Goal: Task Accomplishment & Management: Manage account settings

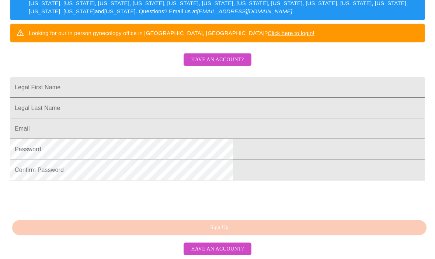
scroll to position [162, 0]
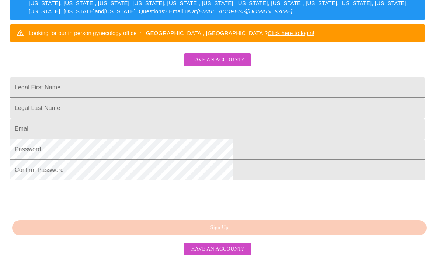
click at [211, 60] on span "Have an account?" at bounding box center [217, 59] width 53 height 9
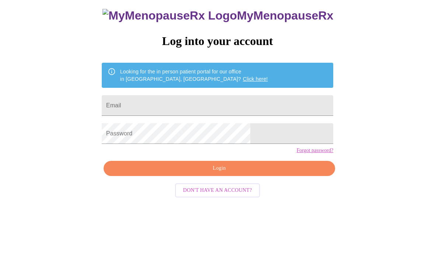
scroll to position [7, 0]
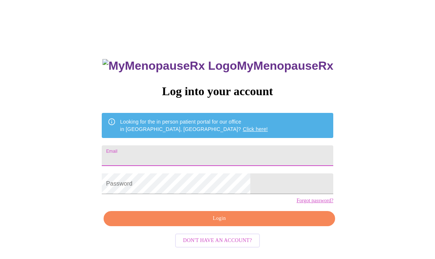
click at [154, 158] on div "MyMenopauseRx Log into your account Looking for the in person patient portal fo…" at bounding box center [217, 176] width 246 height 259
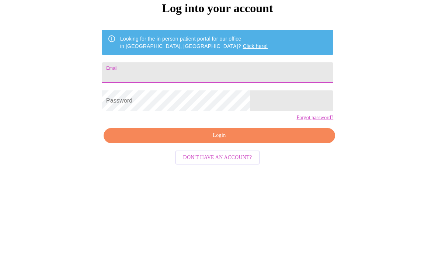
type input "[EMAIL_ADDRESS][DOMAIN_NAME]"
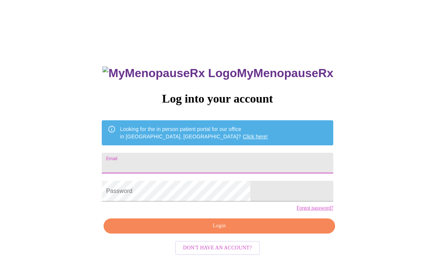
scroll to position [103, 0]
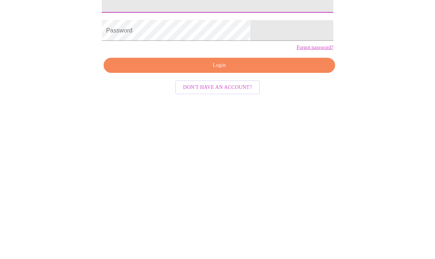
type input "[EMAIL_ADDRESS][DOMAIN_NAME]"
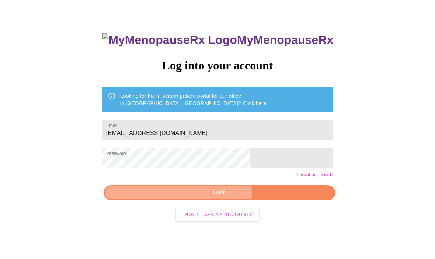
click at [203, 198] on span "Login" at bounding box center [219, 193] width 215 height 9
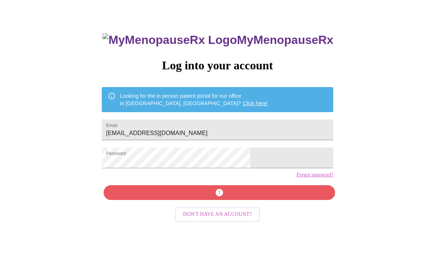
click at [297, 178] on link "Forgot password?" at bounding box center [315, 175] width 37 height 6
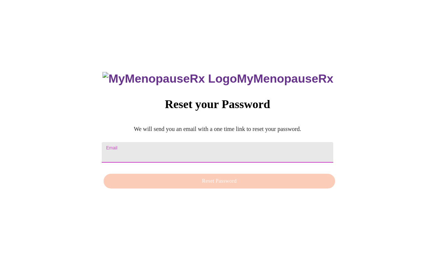
click at [198, 142] on input "Email" at bounding box center [218, 152] width 232 height 21
type input "pattigebner"
type input "[EMAIL_ADDRESS][DOMAIN_NAME]"
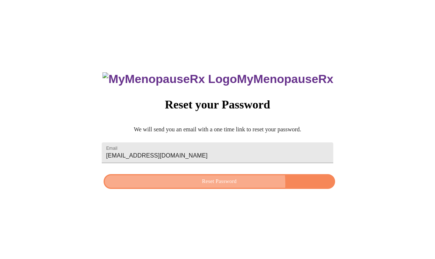
click at [219, 177] on span "Reset Password" at bounding box center [219, 181] width 215 height 9
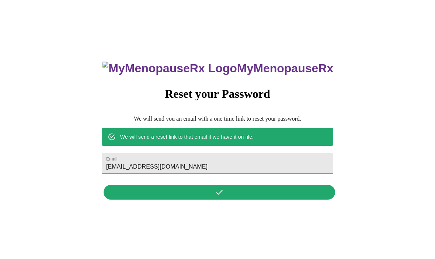
click at [207, 186] on div "MyMenopauseRx Reset your Password We will send you an email with a one time lin…" at bounding box center [217, 126] width 246 height 153
click at [218, 180] on div "MyMenopauseRx Reset your Password We will send you an email with a one time lin…" at bounding box center [217, 126] width 246 height 153
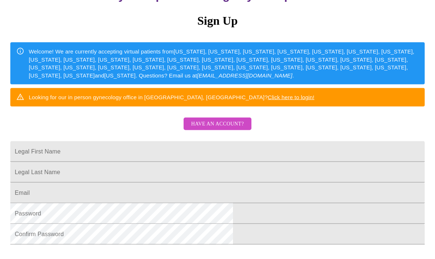
scroll to position [81, 0]
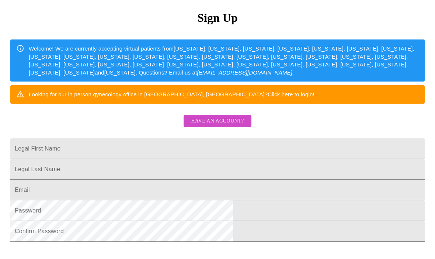
click at [201, 128] on button "Have an account?" at bounding box center [218, 121] width 68 height 13
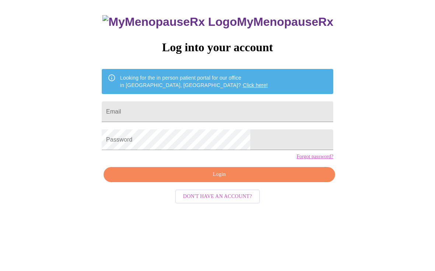
scroll to position [7, 0]
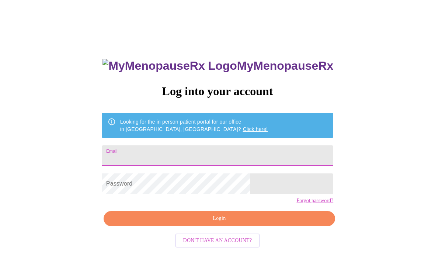
click at [165, 157] on div "MyMenopauseRx Log into your account Looking for the in person patient portal fo…" at bounding box center [217, 176] width 246 height 259
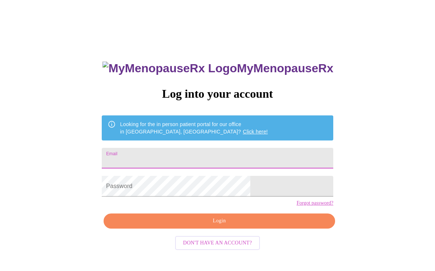
scroll to position [21, 0]
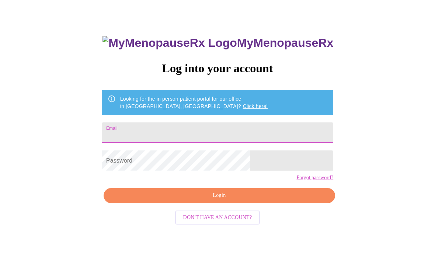
click at [230, 235] on span "Don't have an account?" at bounding box center [217, 229] width 69 height 9
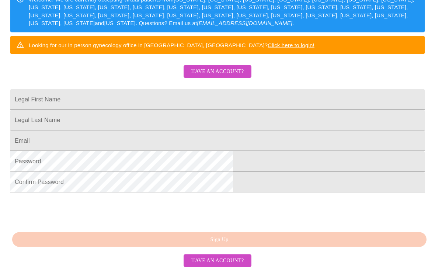
scroll to position [162, 0]
click at [283, 89] on input "Legal First Name" at bounding box center [217, 99] width 415 height 21
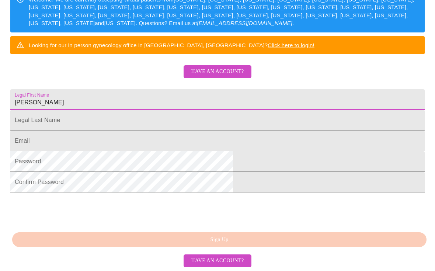
type input "Patricia"
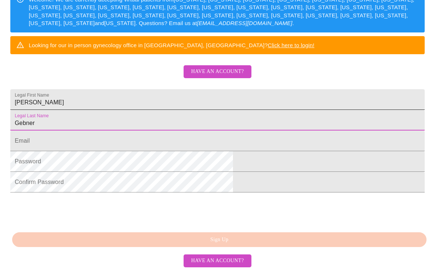
type input "Gebner"
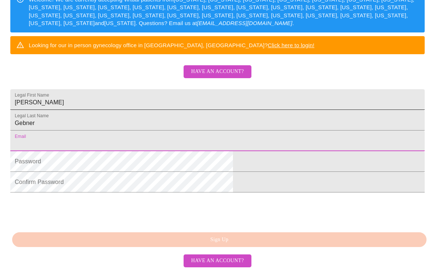
type input "[EMAIL_ADDRESS][DOMAIN_NAME]"
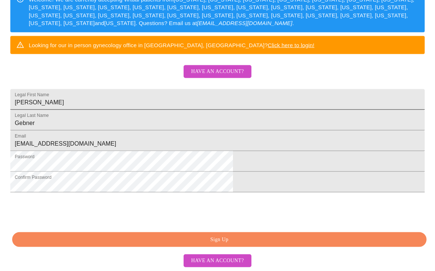
scroll to position [162, 0]
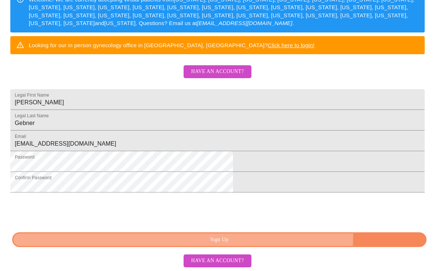
click at [279, 245] on span "Sign Up" at bounding box center [220, 239] width 398 height 9
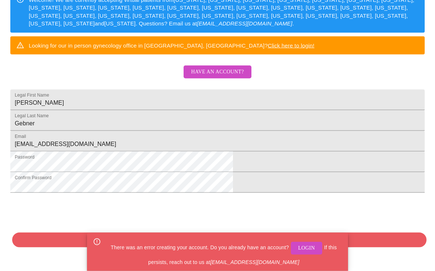
scroll to position [169, 0]
click at [308, 253] on span "Login" at bounding box center [306, 248] width 17 height 9
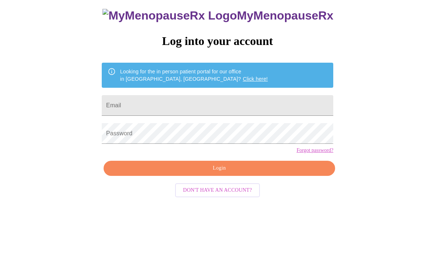
scroll to position [7, 0]
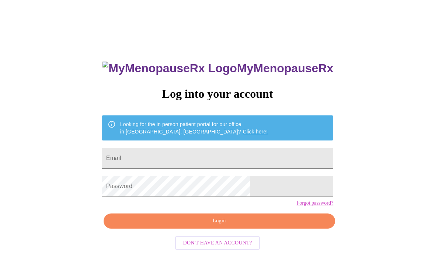
click at [259, 155] on input "Email" at bounding box center [218, 158] width 232 height 21
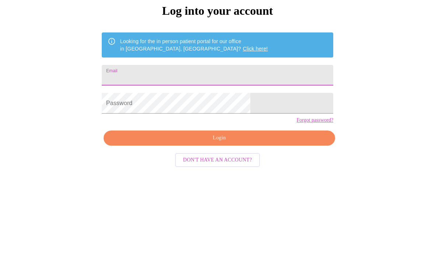
type input "[EMAIL_ADDRESS][DOMAIN_NAME]"
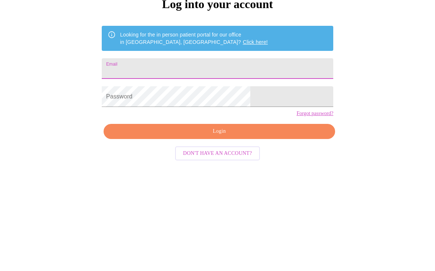
type input "[EMAIL_ADDRESS][DOMAIN_NAME]"
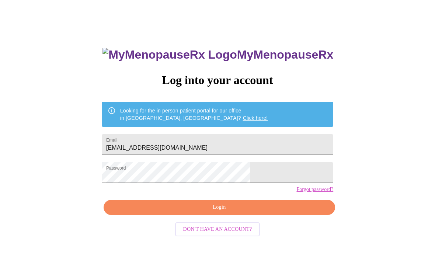
click at [239, 212] on span "Login" at bounding box center [219, 207] width 215 height 9
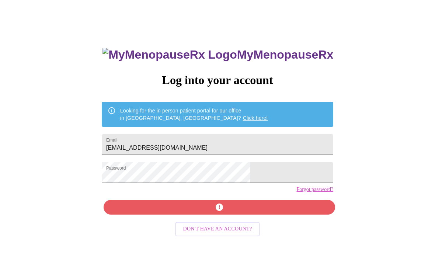
click at [297, 193] on link "Forgot password?" at bounding box center [315, 190] width 37 height 6
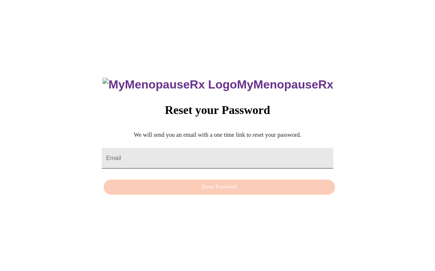
click at [256, 150] on input "Email" at bounding box center [218, 158] width 232 height 21
type input "[EMAIL_ADDRESS][DOMAIN_NAME]"
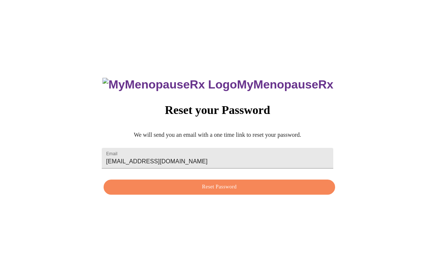
click at [260, 183] on span "Reset Password" at bounding box center [219, 187] width 215 height 9
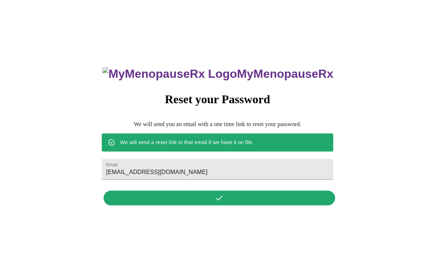
click at [220, 193] on div "MyMenopauseRx Reset your Password We will send you an email with a one time lin…" at bounding box center [217, 132] width 246 height 153
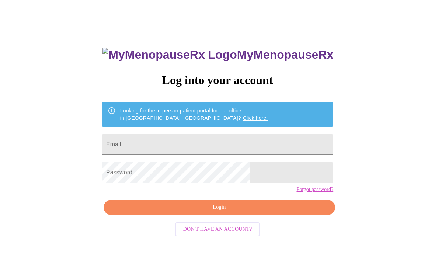
click at [243, 118] on link "Click here!" at bounding box center [255, 118] width 25 height 6
